Goal: Task Accomplishment & Management: Manage account settings

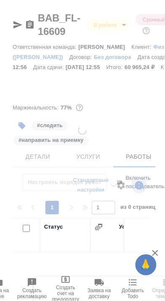
scroll to position [0, 8]
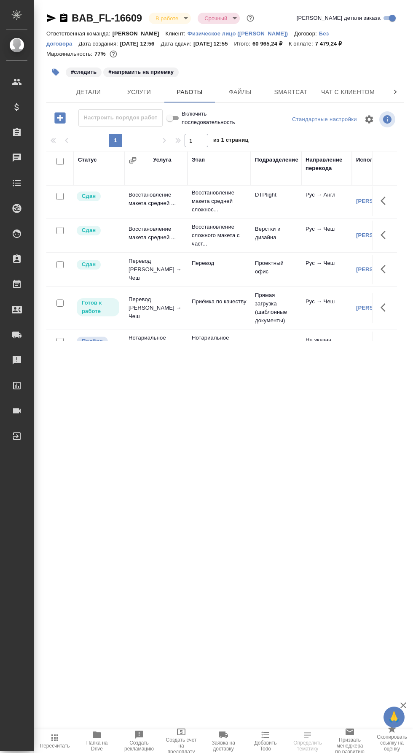
scroll to position [57, 0]
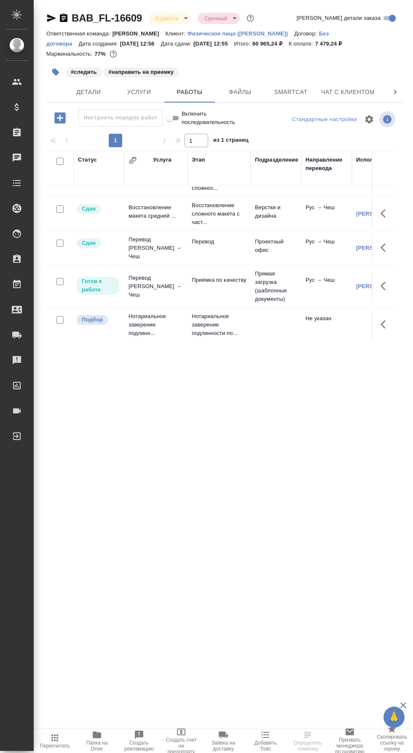
click at [56, 72] on icon "button" at bounding box center [55, 72] width 7 height 7
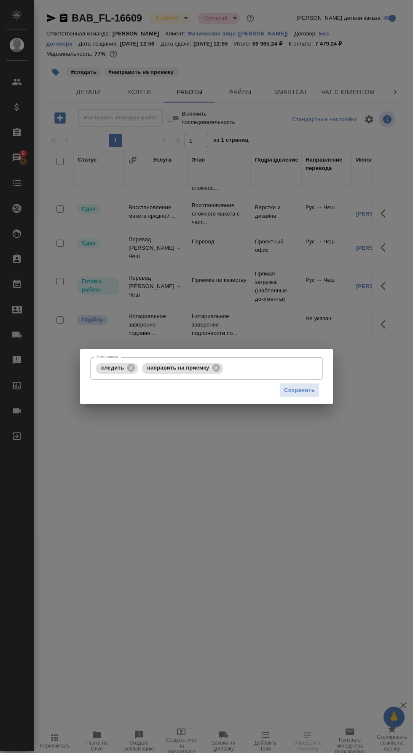
click at [145, 368] on span "направить на приемку" at bounding box center [178, 367] width 72 height 6
click at [212, 368] on icon at bounding box center [216, 367] width 9 height 9
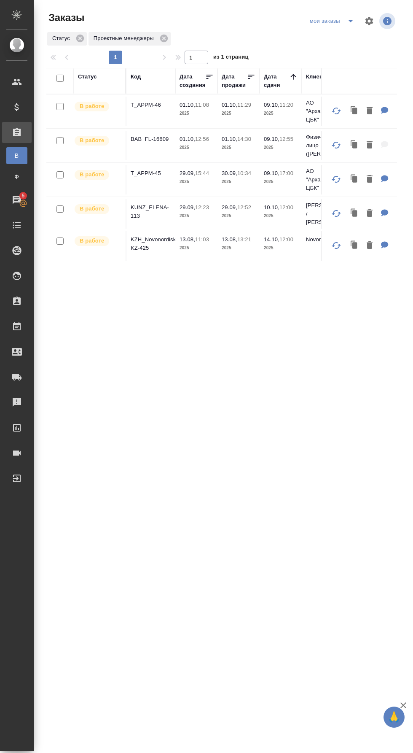
click at [161, 135] on p "BAB_FL-16609" at bounding box center [151, 139] width 40 height 8
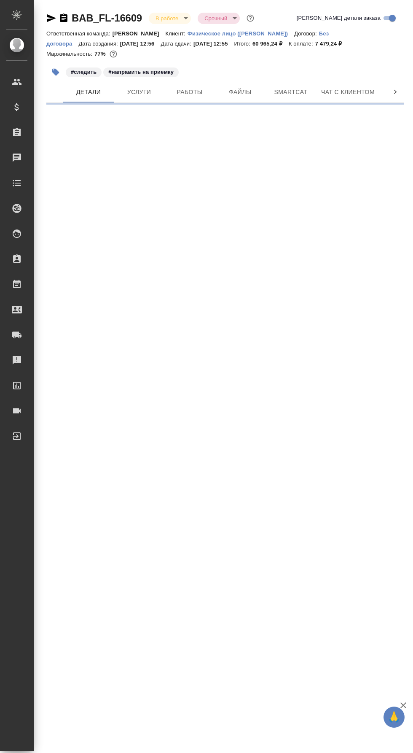
click at [195, 89] on span "Работы" at bounding box center [189, 92] width 40 height 11
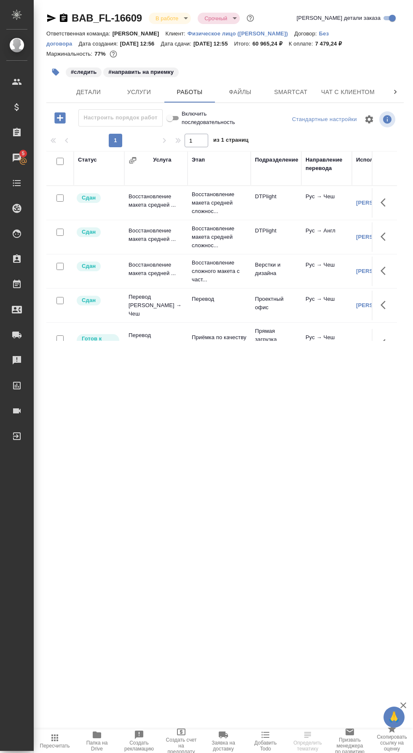
click at [56, 72] on icon "button" at bounding box center [55, 72] width 7 height 7
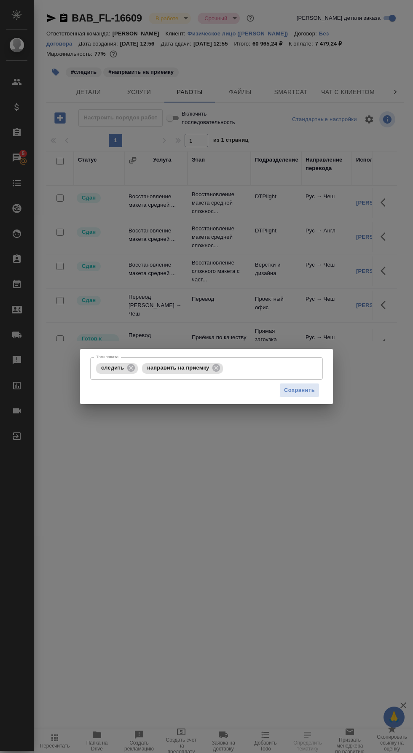
click at [212, 372] on icon at bounding box center [216, 367] width 9 height 9
click at [130, 368] on icon at bounding box center [130, 367] width 9 height 9
click at [180, 368] on input "Тэги заказа" at bounding box center [198, 368] width 209 height 14
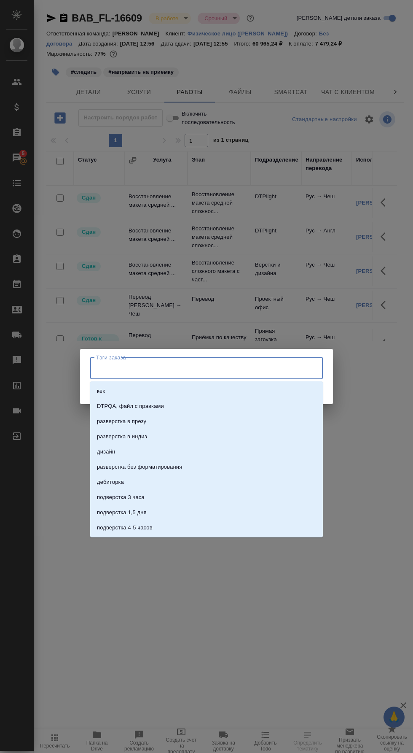
scroll to position [20, 0]
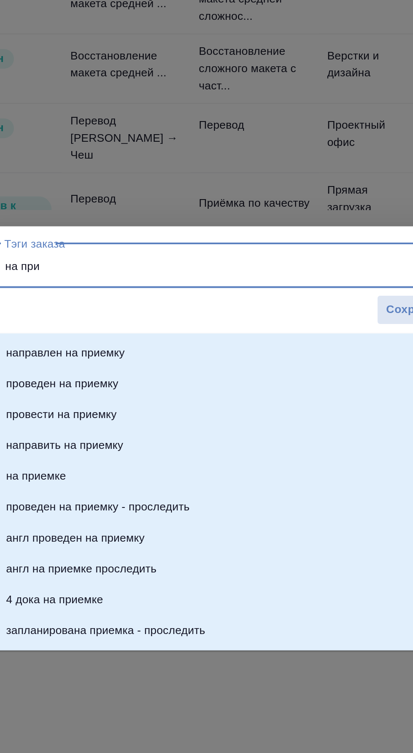
type input "на прие"
click at [214, 464] on li "на приемке" at bounding box center [206, 471] width 233 height 15
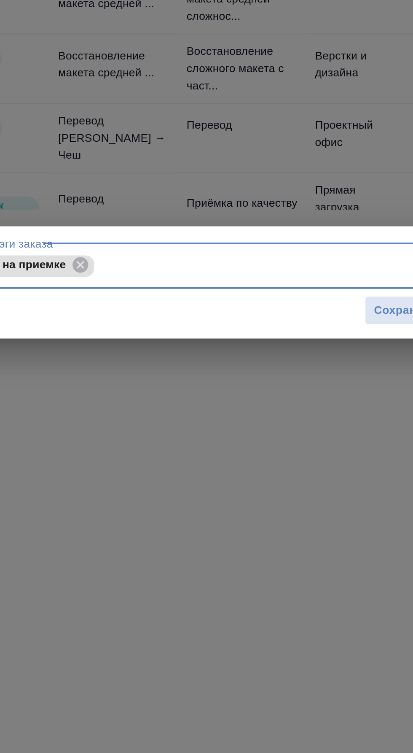
click at [294, 389] on span "Сохранить" at bounding box center [299, 390] width 31 height 10
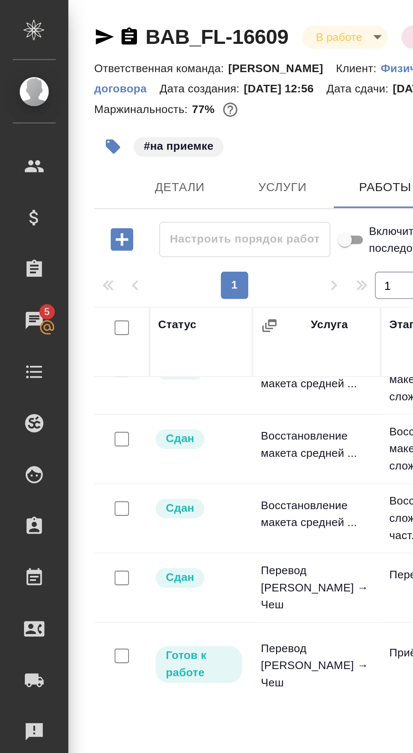
scroll to position [0, 0]
